Goal: Task Accomplishment & Management: Use online tool/utility

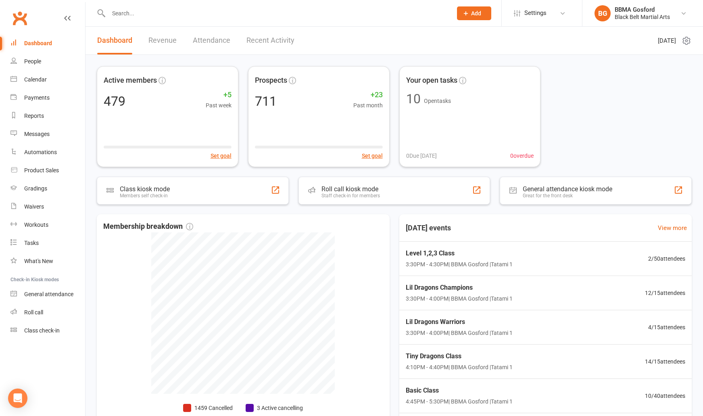
click at [142, 16] on input "text" at bounding box center [276, 13] width 341 height 11
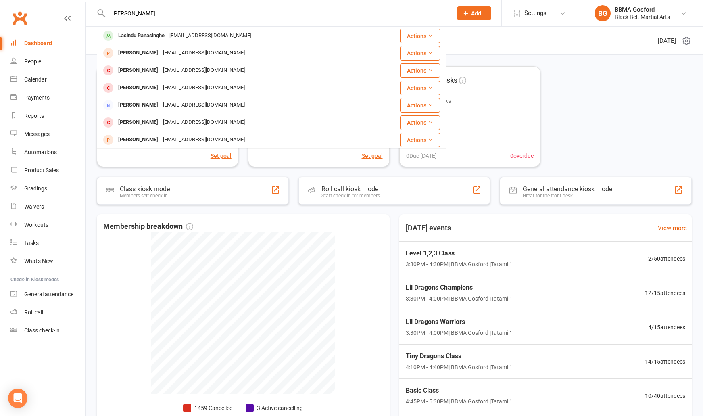
click at [143, 11] on input "[PERSON_NAME]" at bounding box center [276, 13] width 341 height 11
click at [144, 11] on input "[PERSON_NAME]" at bounding box center [276, 13] width 341 height 11
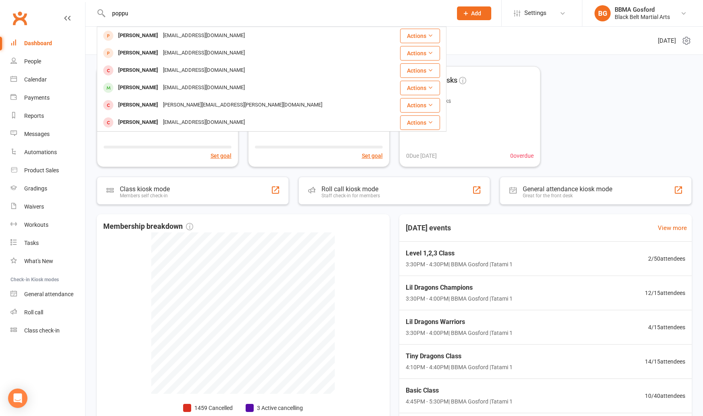
type input "poppu"
click at [137, 15] on input "poppu" at bounding box center [276, 13] width 341 height 11
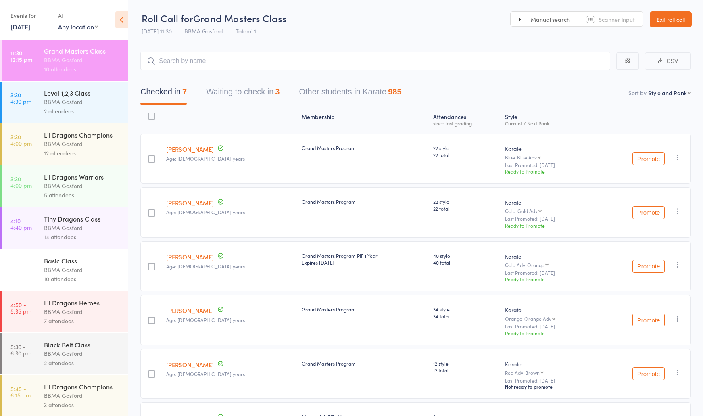
click at [245, 92] on button "Waiting to check in 3" at bounding box center [242, 93] width 73 height 21
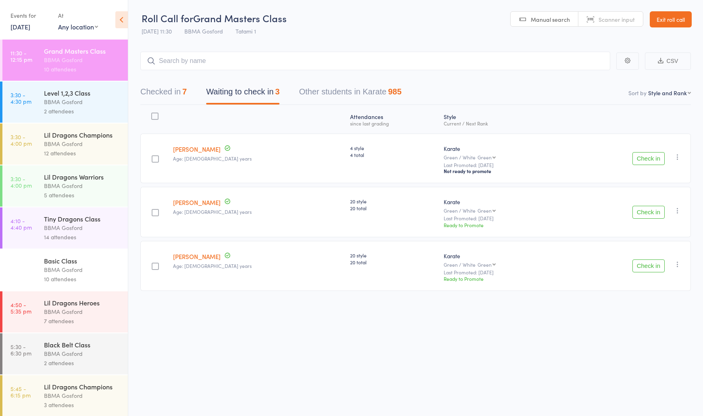
click at [648, 215] on button "Check in" at bounding box center [649, 212] width 32 height 13
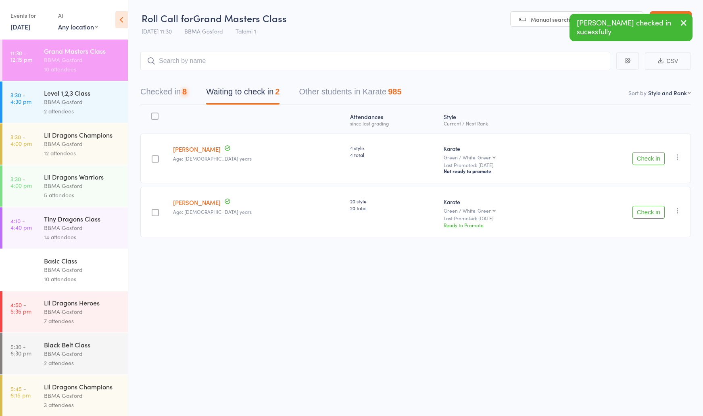
click at [648, 215] on button "Check in" at bounding box center [649, 212] width 32 height 13
click at [180, 63] on input "search" at bounding box center [375, 61] width 470 height 19
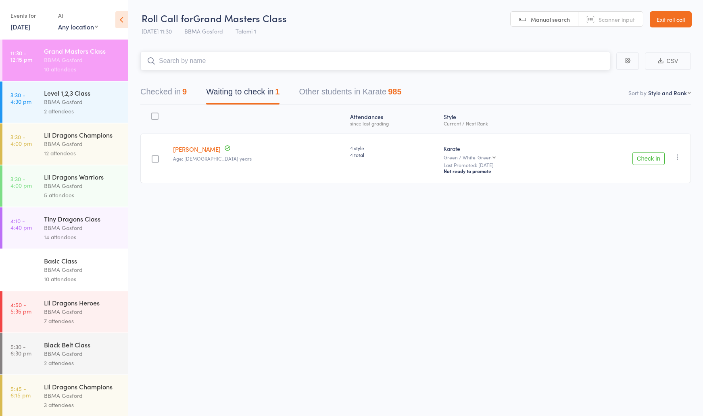
click at [165, 91] on button "Checked in 9" at bounding box center [163, 93] width 46 height 21
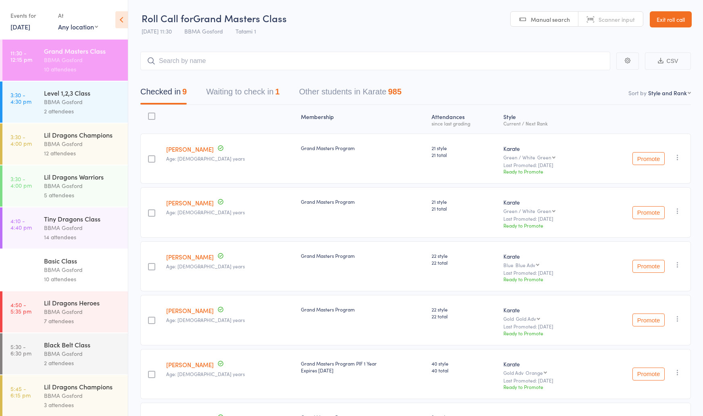
click at [52, 104] on div "BBMA Gosford" at bounding box center [82, 101] width 77 height 9
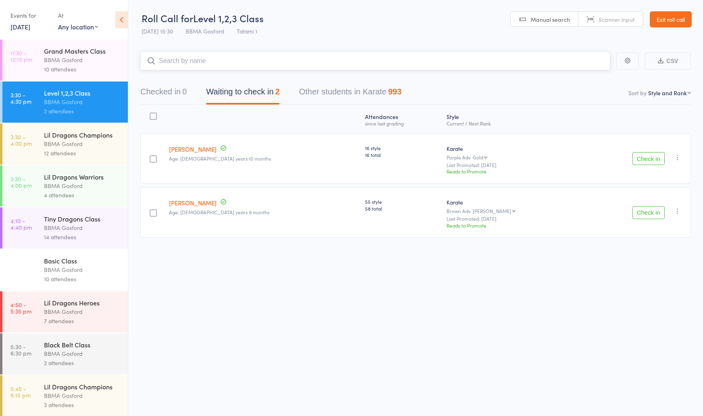
click at [242, 56] on input "search" at bounding box center [375, 61] width 470 height 19
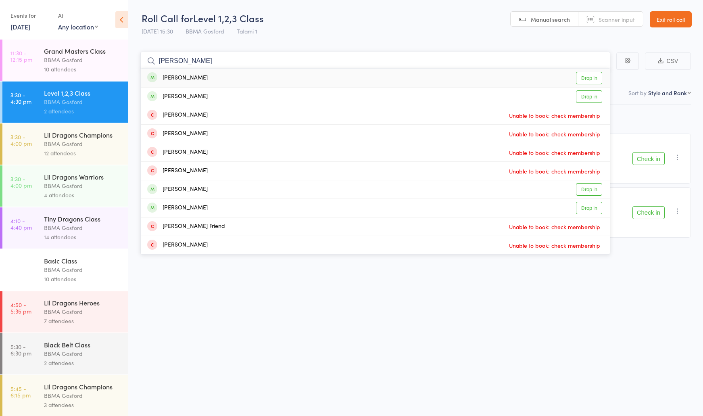
type input "harrison morris"
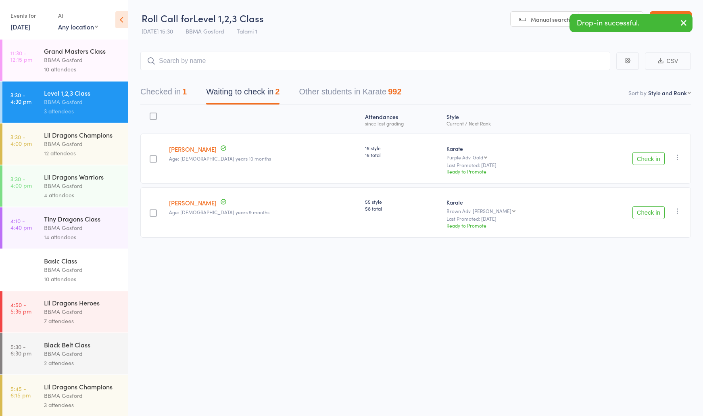
click at [650, 213] on button "Check in" at bounding box center [649, 212] width 32 height 13
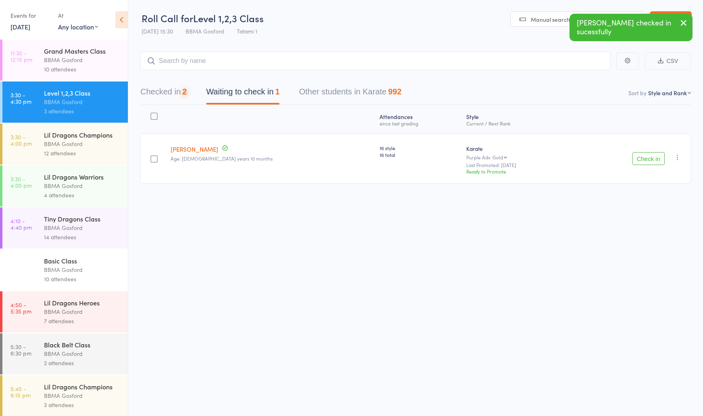
click at [165, 93] on button "Checked in 2" at bounding box center [163, 93] width 46 height 21
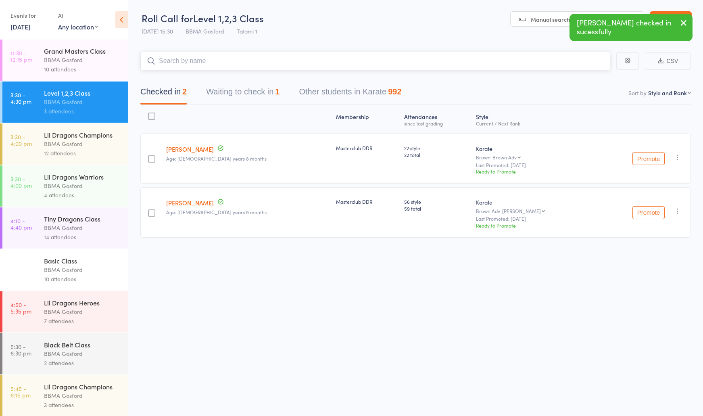
click at [208, 63] on input "search" at bounding box center [375, 61] width 470 height 19
type input "shekeel domingo"
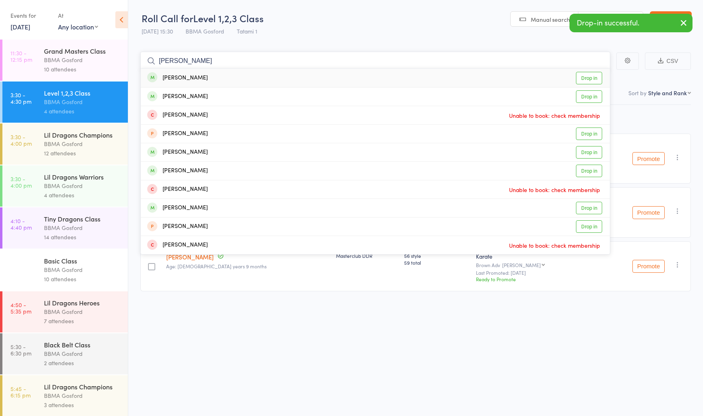
type input "pinkerton"
click at [572, 78] on div "Eden Pinkerton Drop in" at bounding box center [375, 78] width 469 height 19
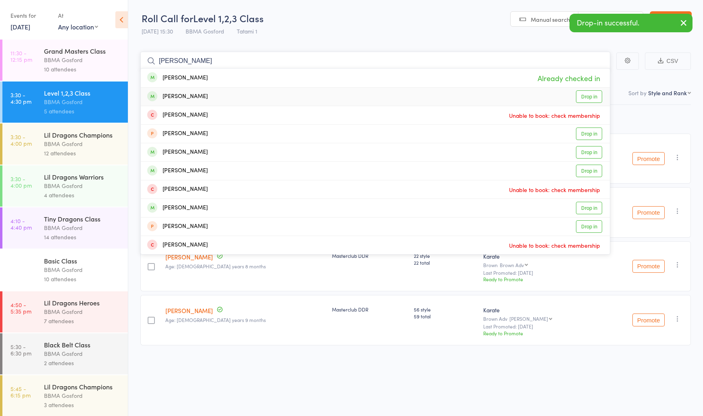
type input "pinkerton"
click at [448, 103] on div "Isaac Pinkerton Drop in" at bounding box center [375, 97] width 469 height 18
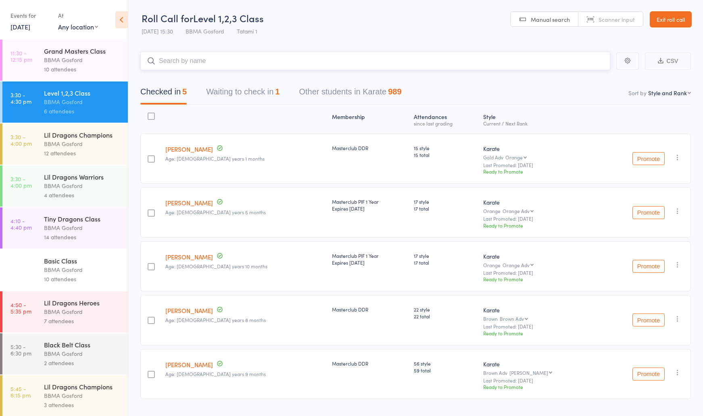
click at [206, 61] on input "search" at bounding box center [375, 61] width 470 height 19
type input "villet"
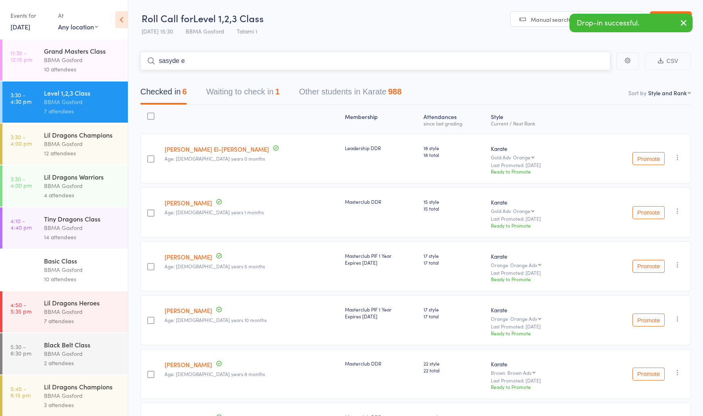
type input "sasyde el"
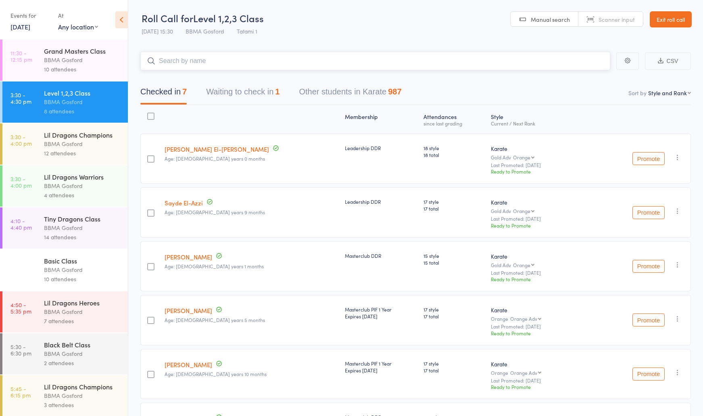
click at [247, 94] on button "Waiting to check in 1" at bounding box center [242, 93] width 73 height 21
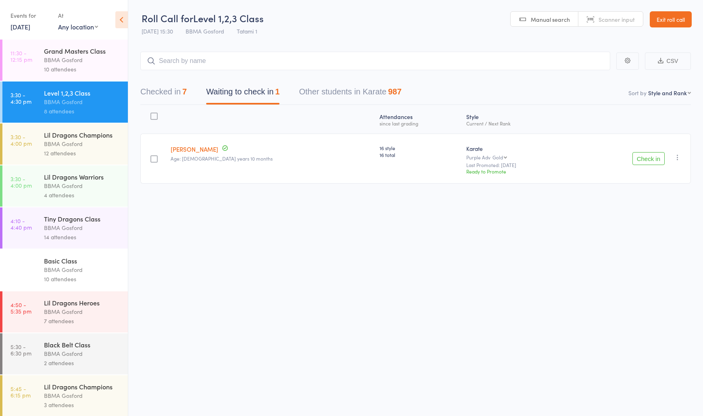
click at [638, 154] on button "Check in" at bounding box center [649, 158] width 32 height 13
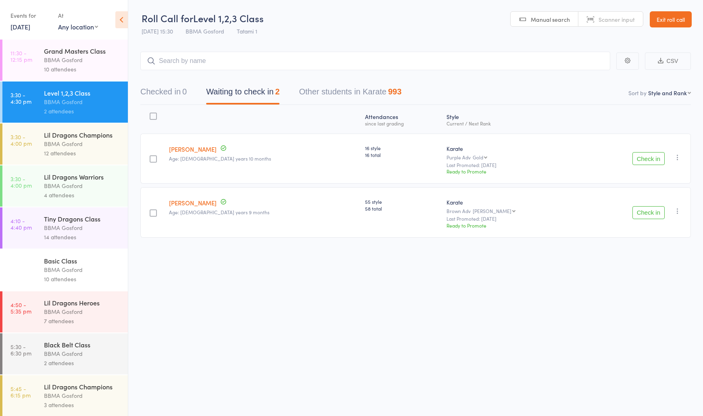
click at [64, 144] on div "BBMA Gosford" at bounding box center [82, 143] width 77 height 9
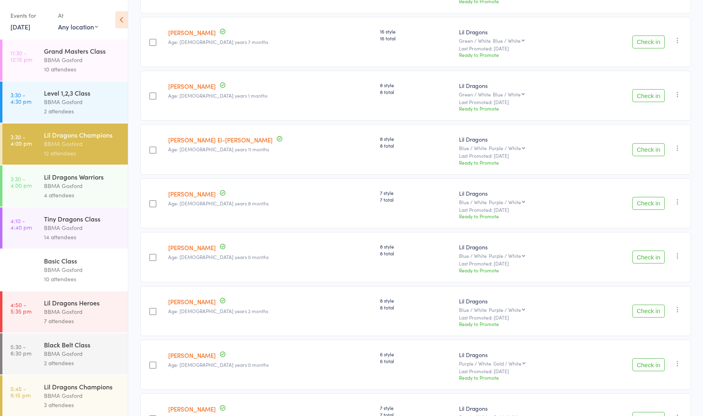
scroll to position [343, 0]
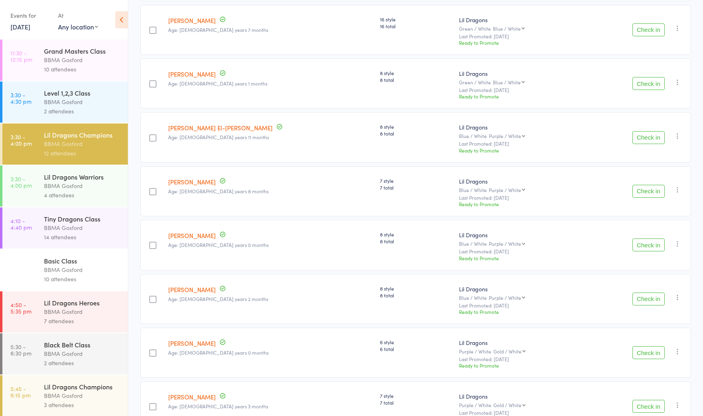
click at [645, 192] on button "Check in" at bounding box center [649, 191] width 32 height 13
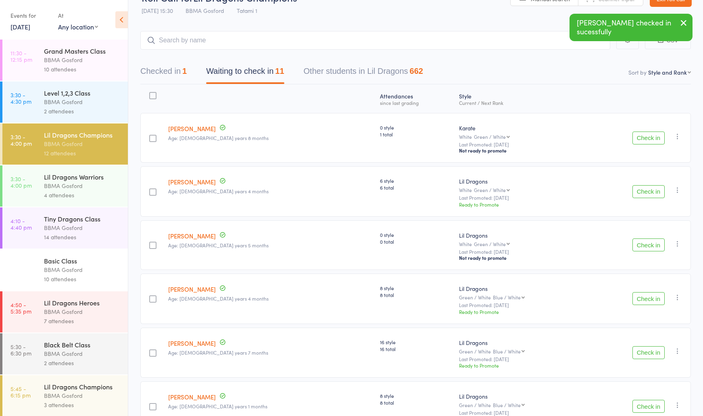
scroll to position [0, 0]
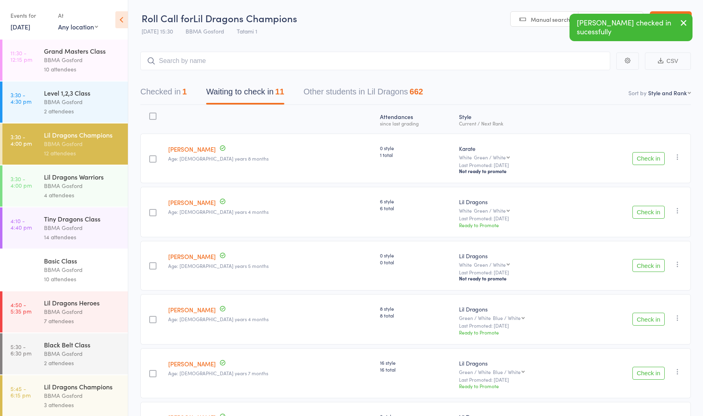
click at [82, 186] on div "BBMA Gosford" at bounding box center [82, 185] width 77 height 9
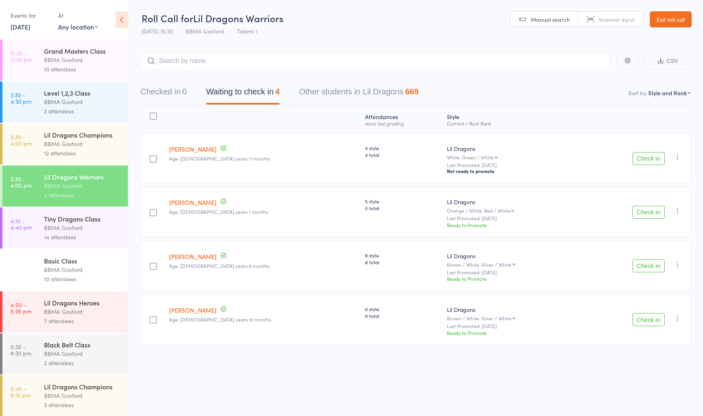
click at [207, 67] on input "search" at bounding box center [375, 61] width 470 height 19
type input "eli chadd"
type input "declan knev"
click at [234, 61] on input "search" at bounding box center [375, 61] width 470 height 19
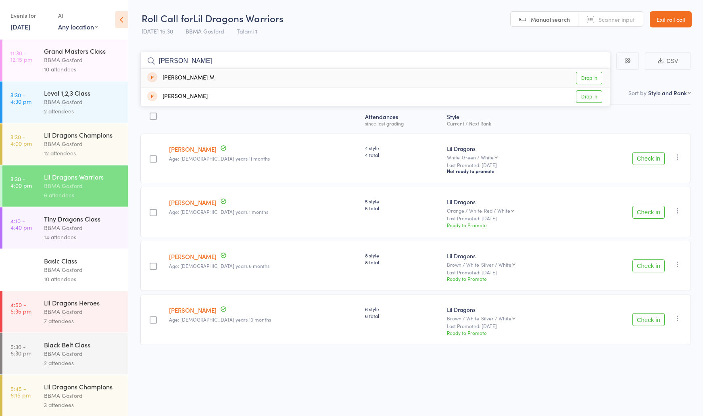
type input "michael gardiner"
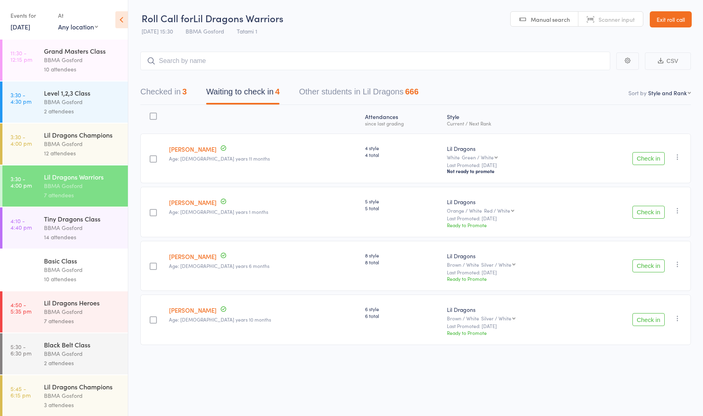
click at [66, 151] on div "12 attendees" at bounding box center [82, 153] width 77 height 9
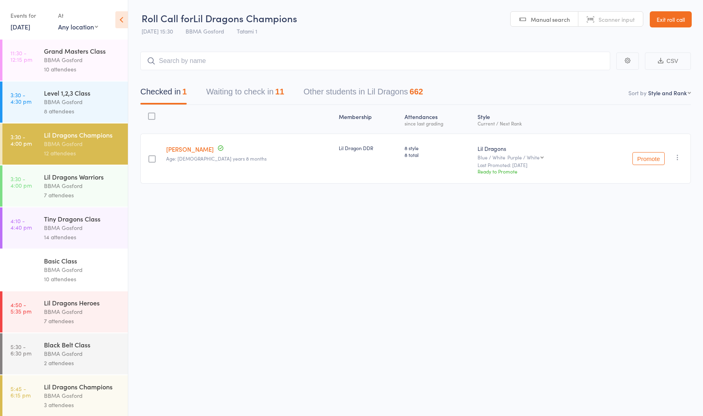
click at [236, 96] on button "Waiting to check in 11" at bounding box center [245, 93] width 78 height 21
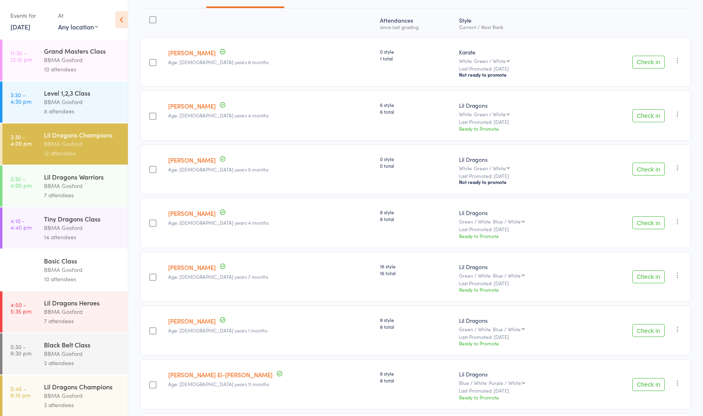
scroll to position [103, 0]
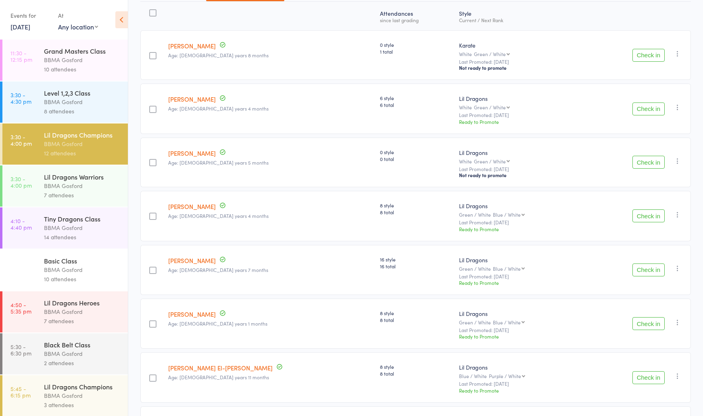
click at [654, 164] on button "Check in" at bounding box center [649, 162] width 32 height 13
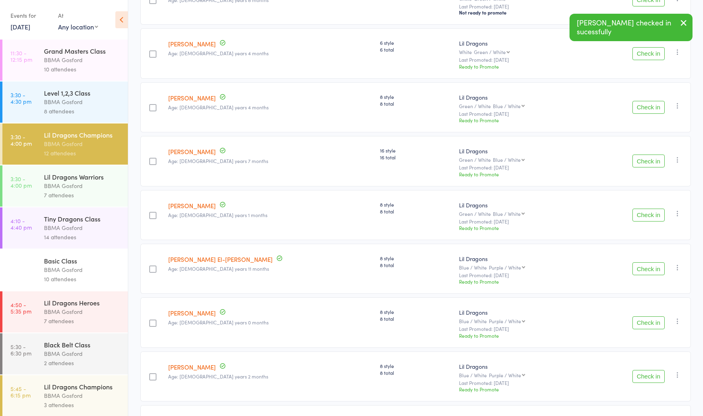
scroll to position [161, 0]
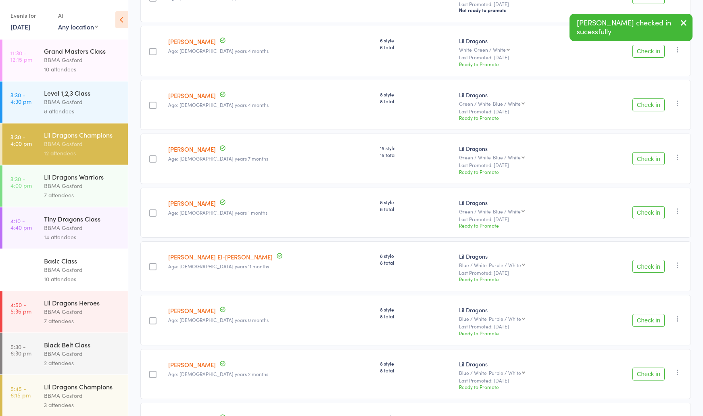
click at [653, 218] on button "Check in" at bounding box center [649, 212] width 32 height 13
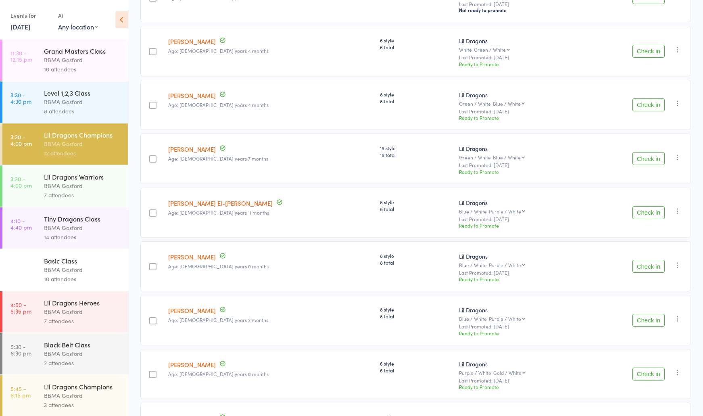
click at [647, 213] on button "Check in" at bounding box center [649, 212] width 32 height 13
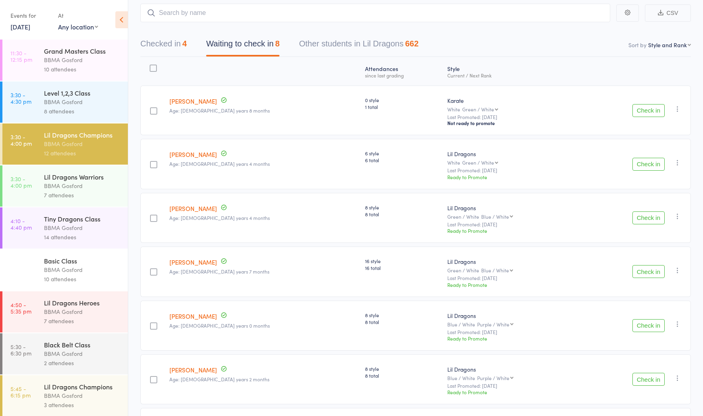
scroll to position [0, 0]
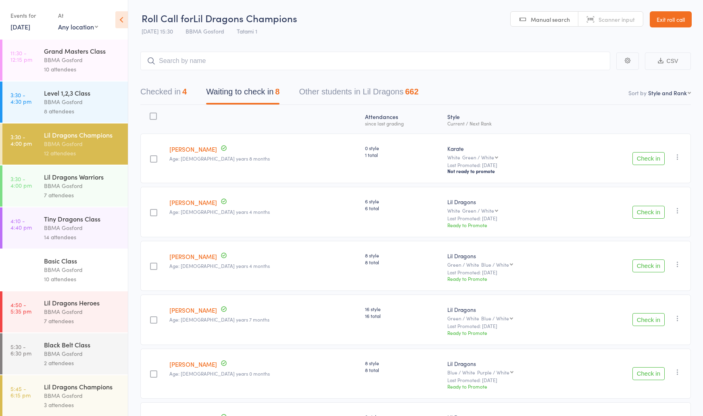
click at [56, 189] on div "BBMA Gosford" at bounding box center [82, 185] width 77 height 9
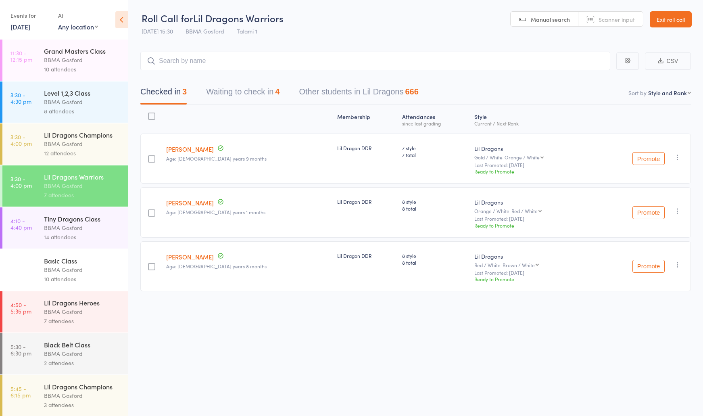
click at [239, 95] on button "Waiting to check in 4" at bounding box center [242, 93] width 73 height 21
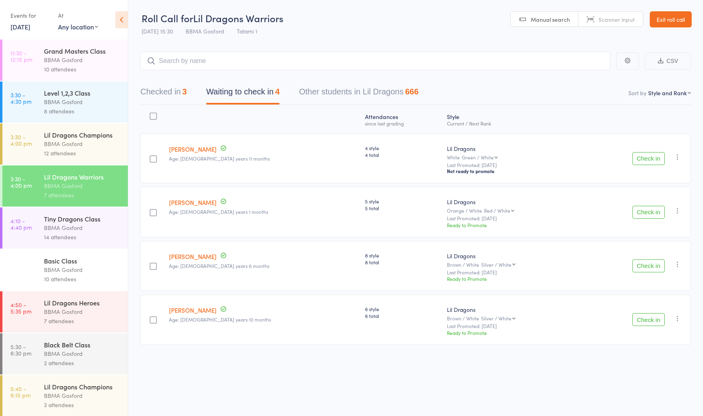
click at [675, 318] on icon "button" at bounding box center [678, 318] width 8 height 8
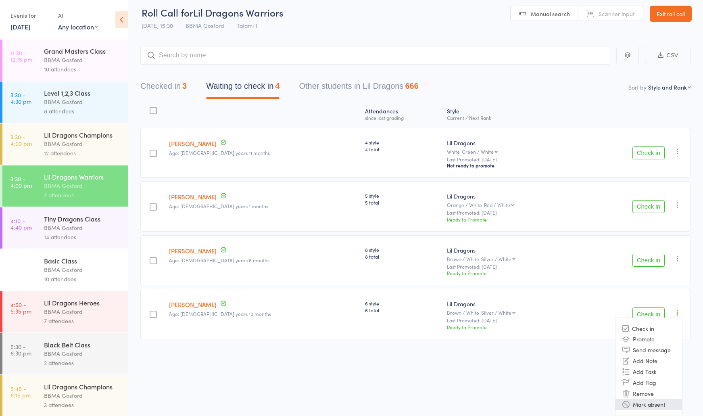
click at [653, 404] on li "Mark absent" at bounding box center [649, 404] width 67 height 11
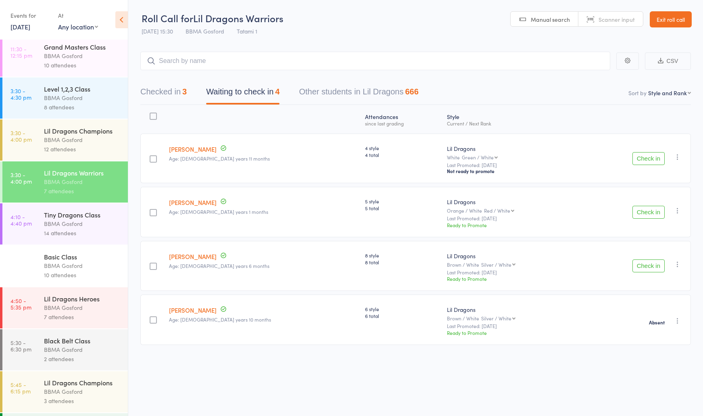
scroll to position [1, 0]
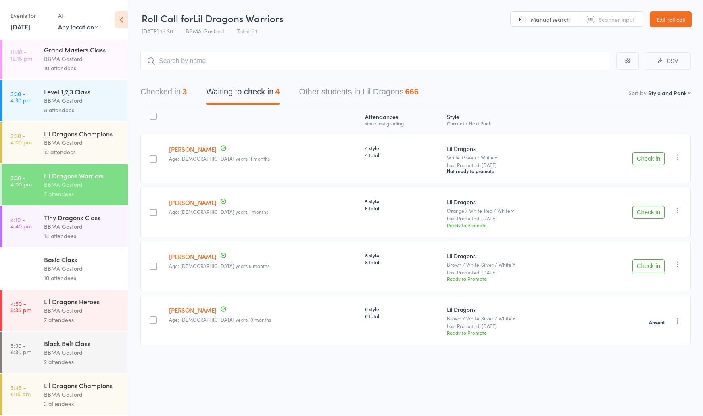
click at [80, 145] on div "BBMA Gosford" at bounding box center [82, 142] width 77 height 9
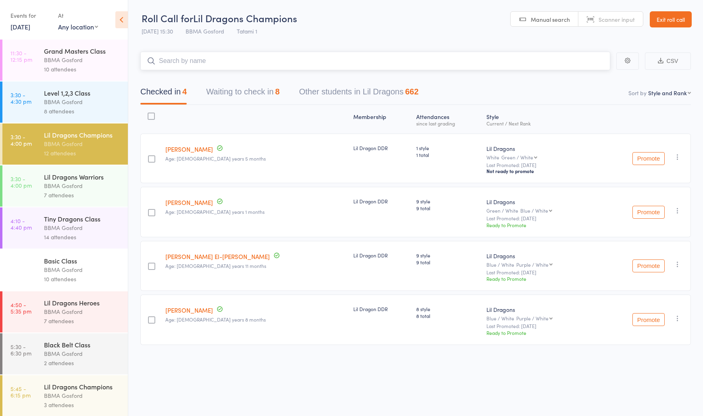
click at [250, 91] on button "Waiting to check in 8" at bounding box center [242, 93] width 73 height 21
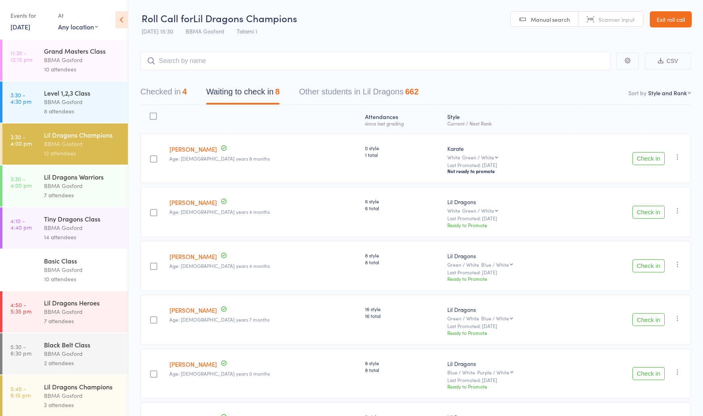
click at [652, 162] on button "Check in" at bounding box center [649, 158] width 32 height 13
click at [93, 179] on div "Lil Dragons Warriors" at bounding box center [82, 176] width 77 height 9
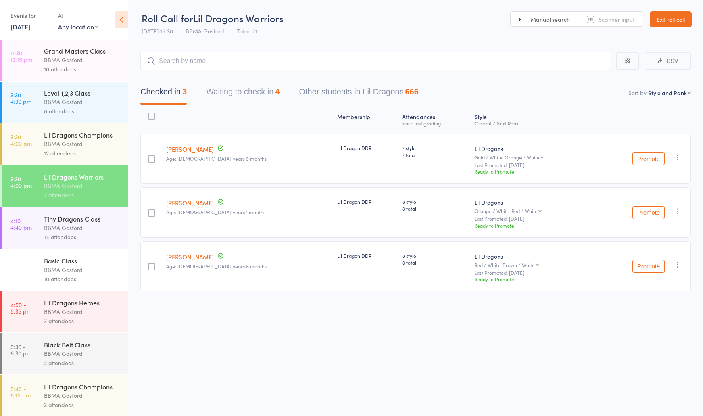
click at [270, 96] on button "Waiting to check in 4" at bounding box center [242, 93] width 73 height 21
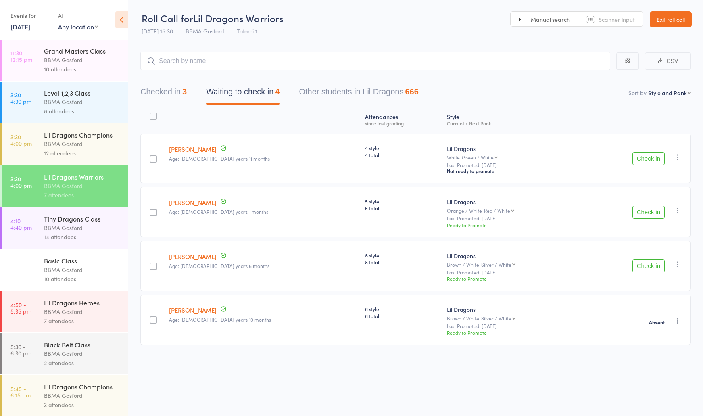
click at [648, 270] on button "Check in" at bounding box center [649, 265] width 32 height 13
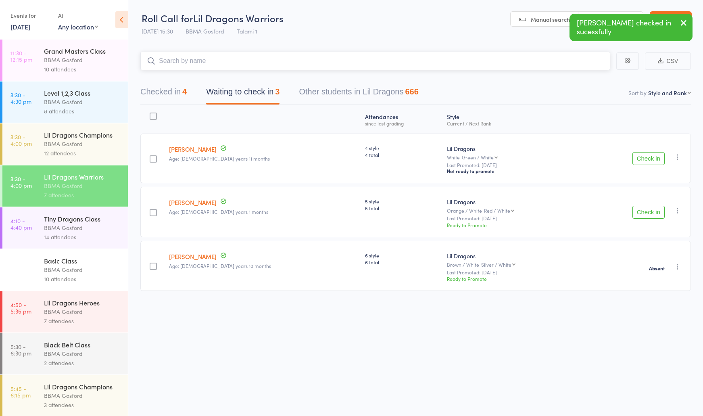
click at [206, 62] on input "search" at bounding box center [375, 61] width 470 height 19
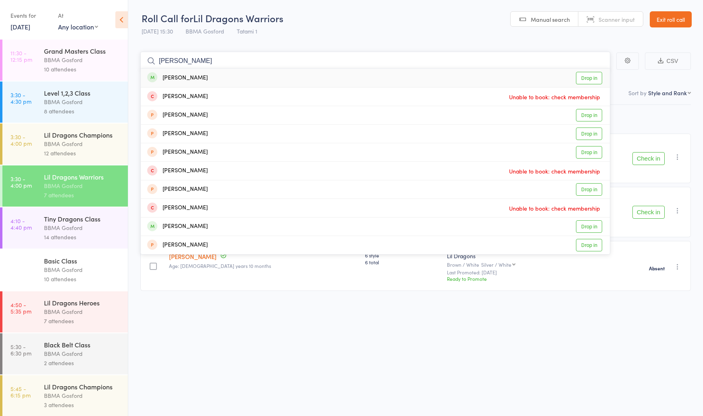
type input "liam trott"
click at [186, 77] on div "Liam Trotter" at bounding box center [177, 77] width 61 height 9
